Goal: Task Accomplishment & Management: Complete application form

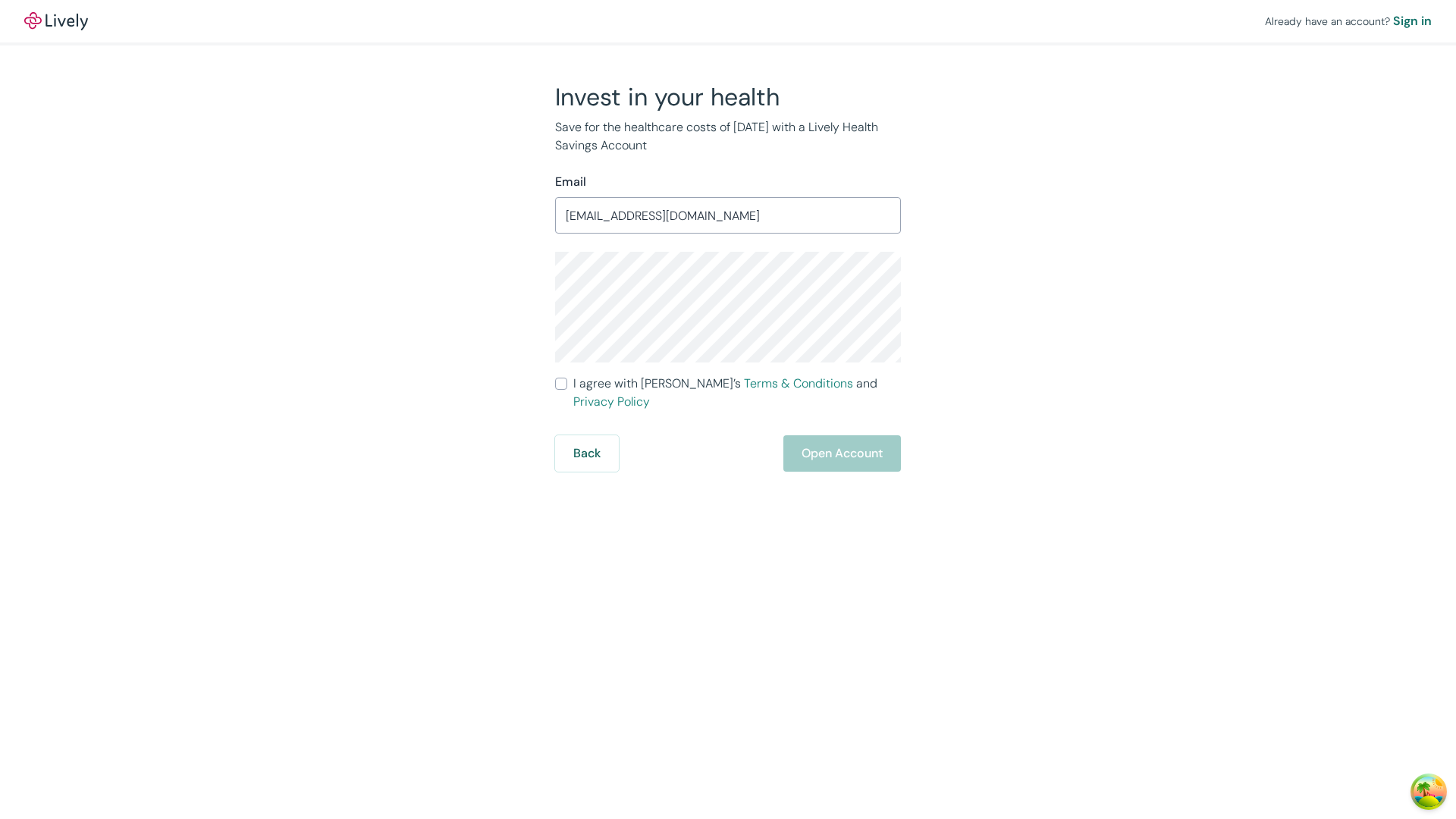
click at [561, 384] on input "I agree with Lively’s Terms & Conditions and Privacy Policy" at bounding box center [561, 384] width 12 height 12
checkbox input "true"
click at [840, 435] on button "Open Account" at bounding box center [841, 453] width 117 height 37
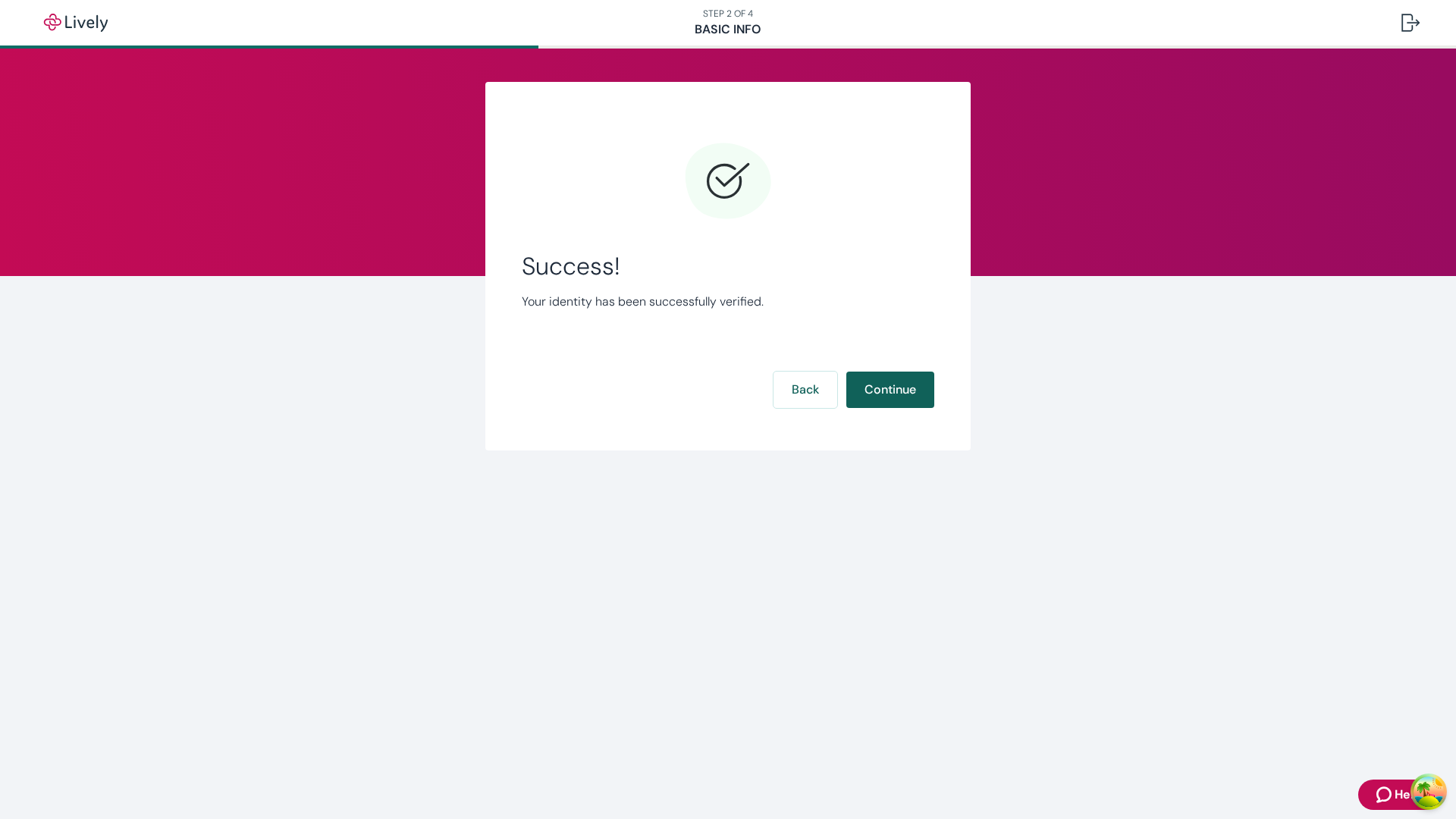
click at [889, 390] on button "Continue" at bounding box center [890, 390] width 88 height 37
